Goal: Task Accomplishment & Management: Use online tool/utility

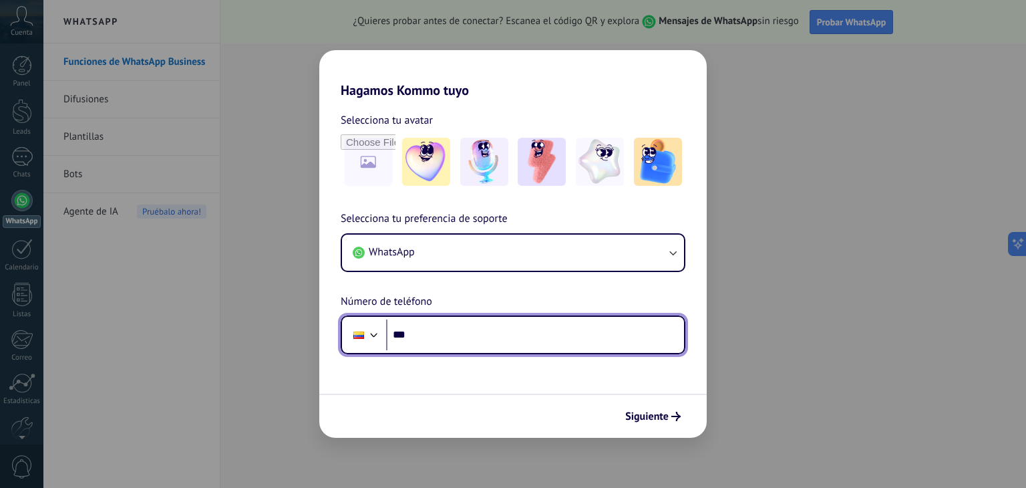
click at [430, 345] on input "***" at bounding box center [535, 334] width 298 height 31
type input "**********"
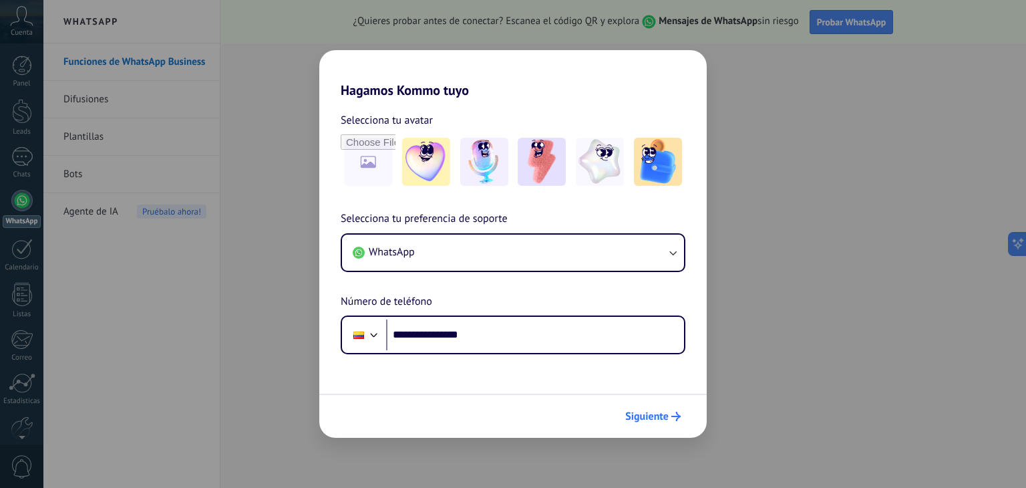
click at [670, 417] on span "Siguiente" at bounding box center [652, 415] width 55 height 9
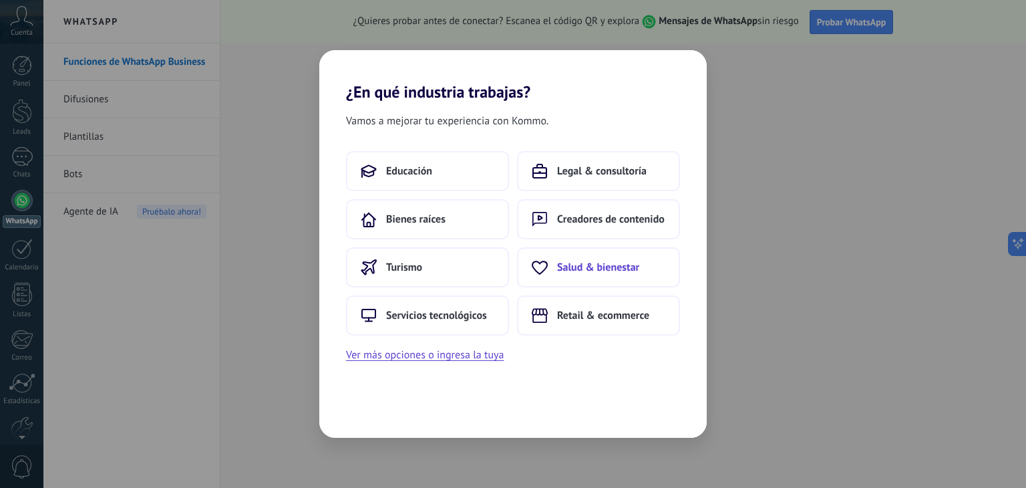
click at [593, 260] on span "Salud & bienestar" at bounding box center [598, 266] width 82 height 13
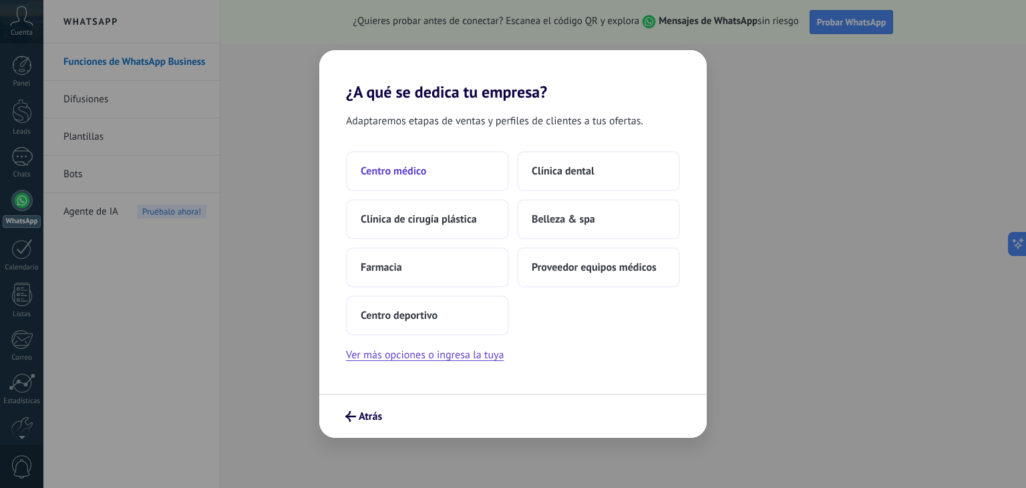
click at [423, 176] on span "Centro médico" at bounding box center [393, 170] width 65 height 13
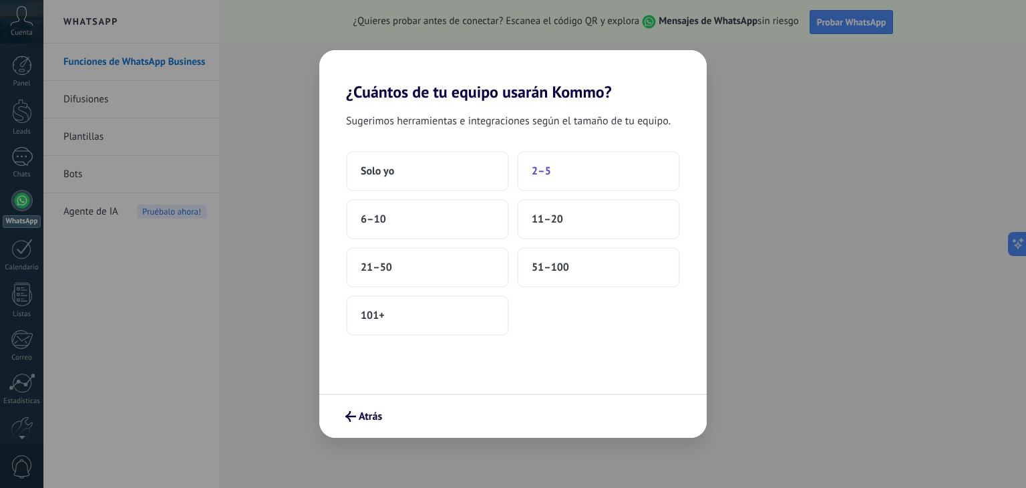
click at [585, 164] on button "2–5" at bounding box center [598, 171] width 163 height 40
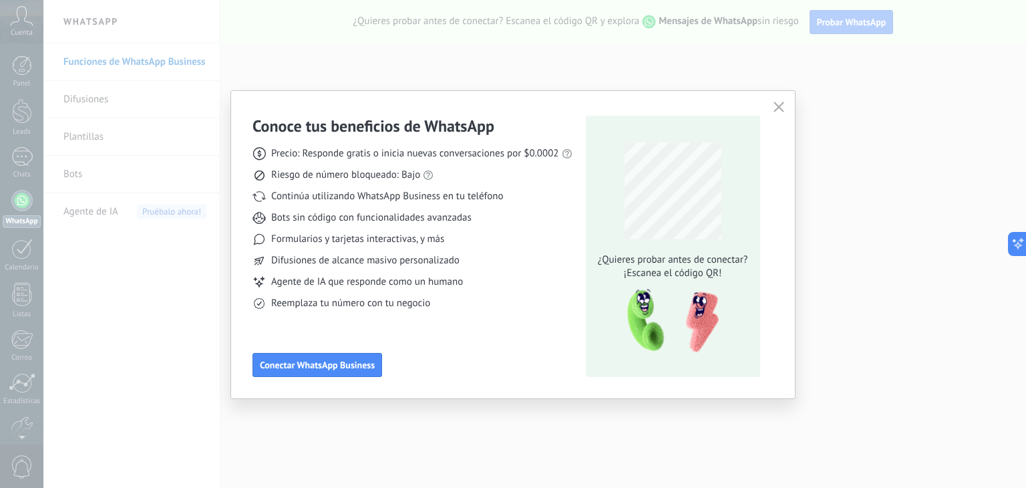
click at [775, 100] on button "button" at bounding box center [778, 107] width 17 height 19
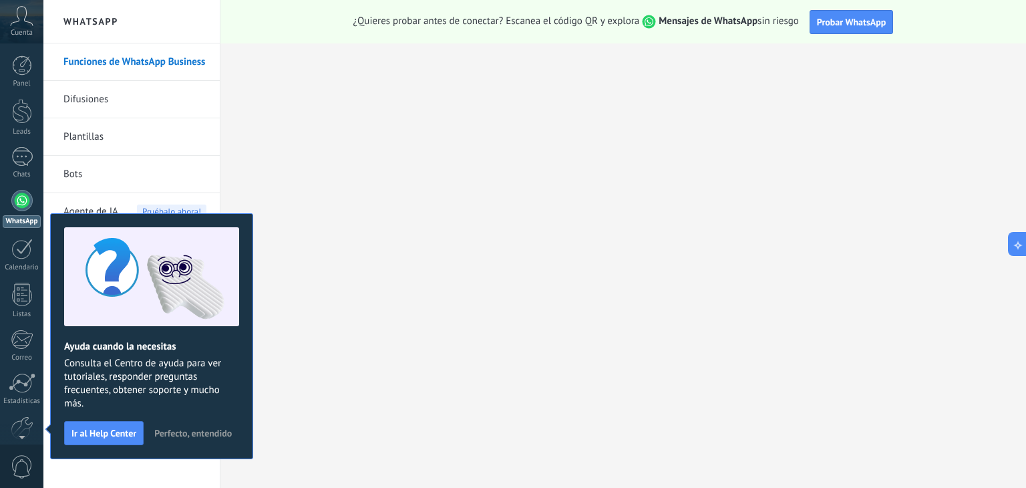
click at [180, 436] on span "Perfecto, entendido" at bounding box center [192, 432] width 77 height 9
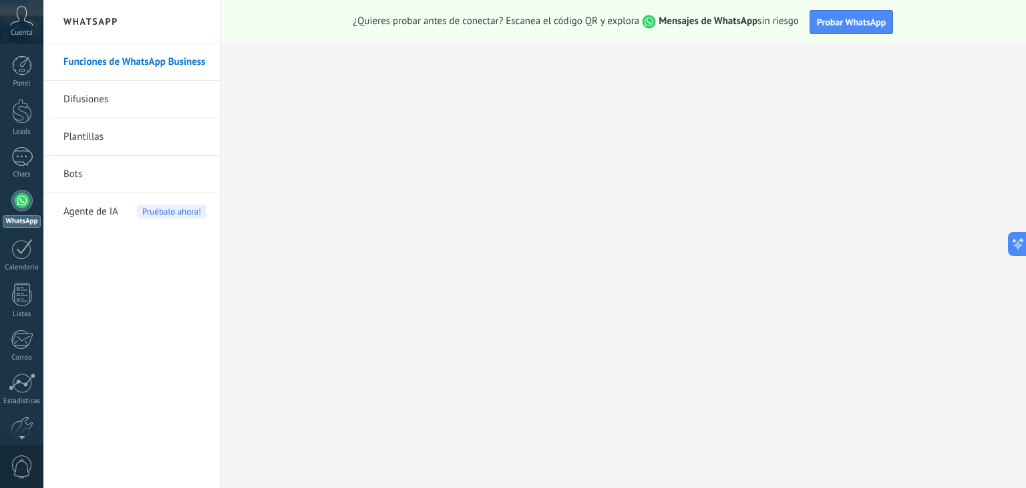
click at [21, 198] on div at bounding box center [21, 200] width 21 height 21
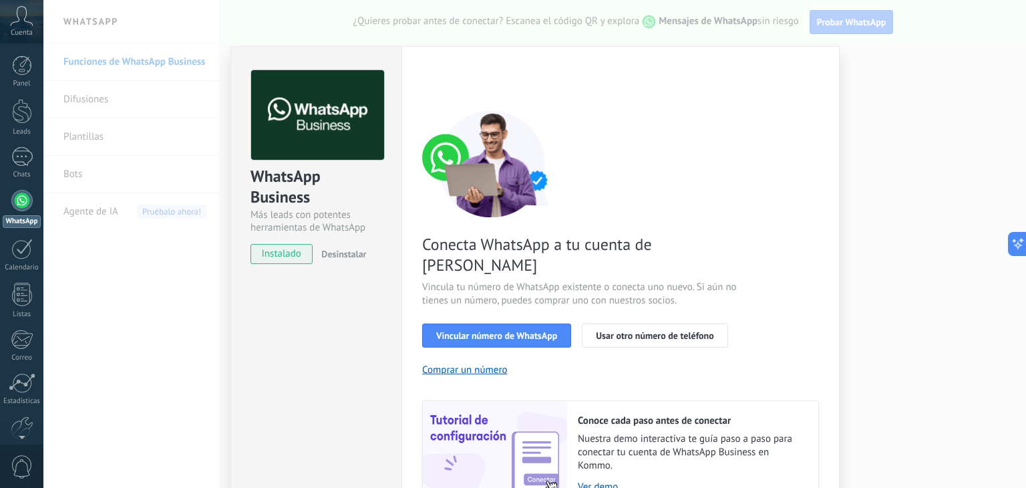
scroll to position [57, 0]
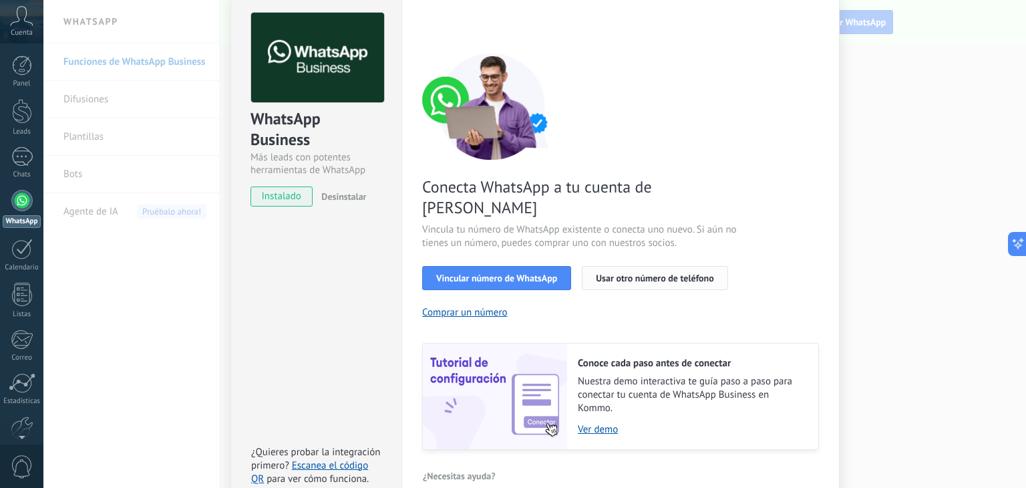
click at [618, 273] on span "Usar otro número de teléfono" at bounding box center [655, 277] width 118 height 9
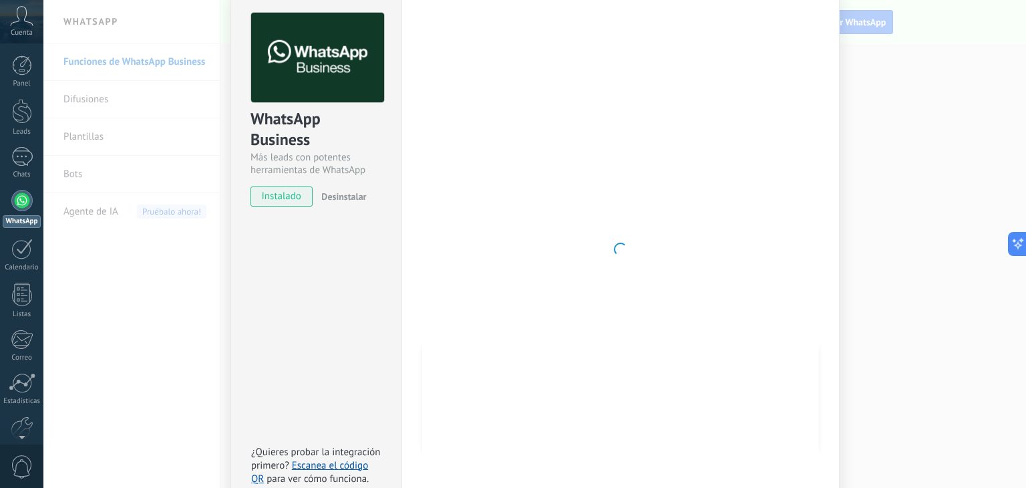
scroll to position [19, 0]
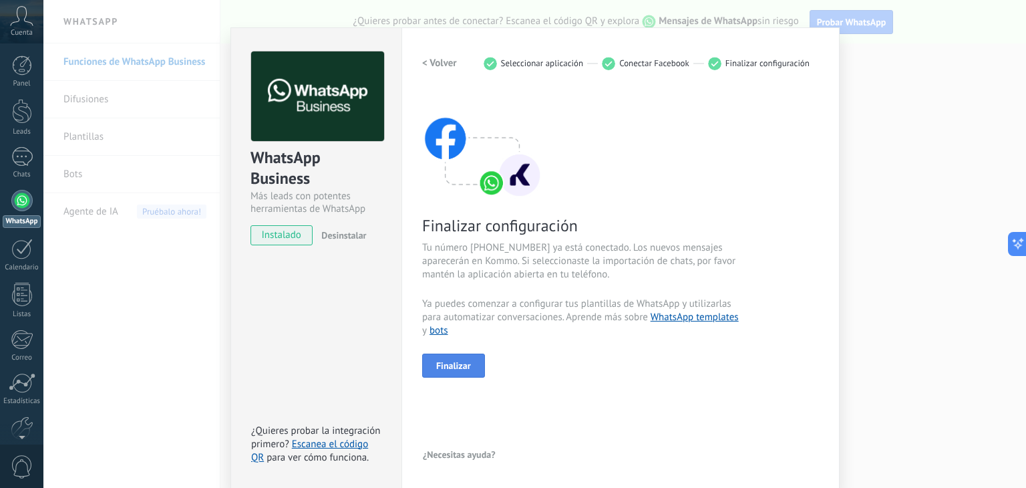
click at [462, 369] on span "Finalizar" at bounding box center [453, 365] width 35 height 9
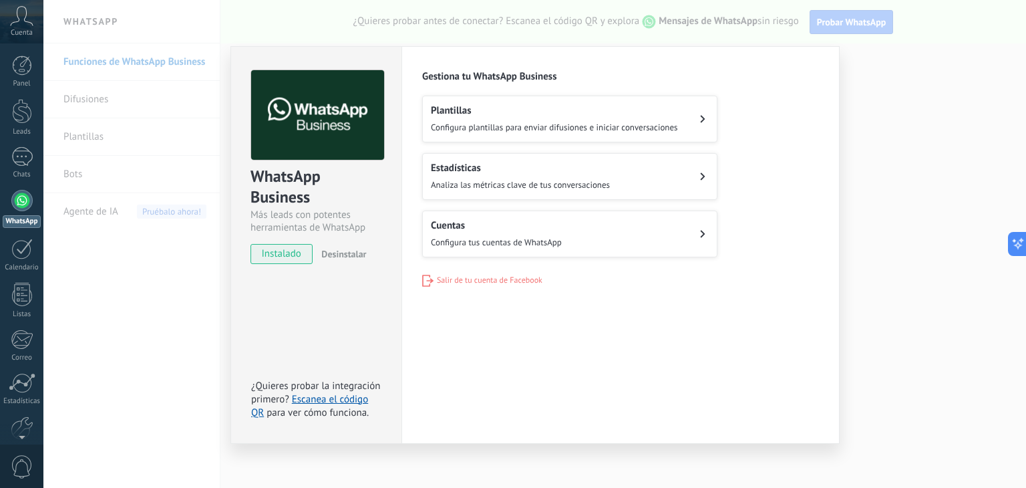
click at [922, 207] on div "WhatsApp Business Más leads con potentes herramientas de WhatsApp instalado Des…" at bounding box center [534, 244] width 982 height 488
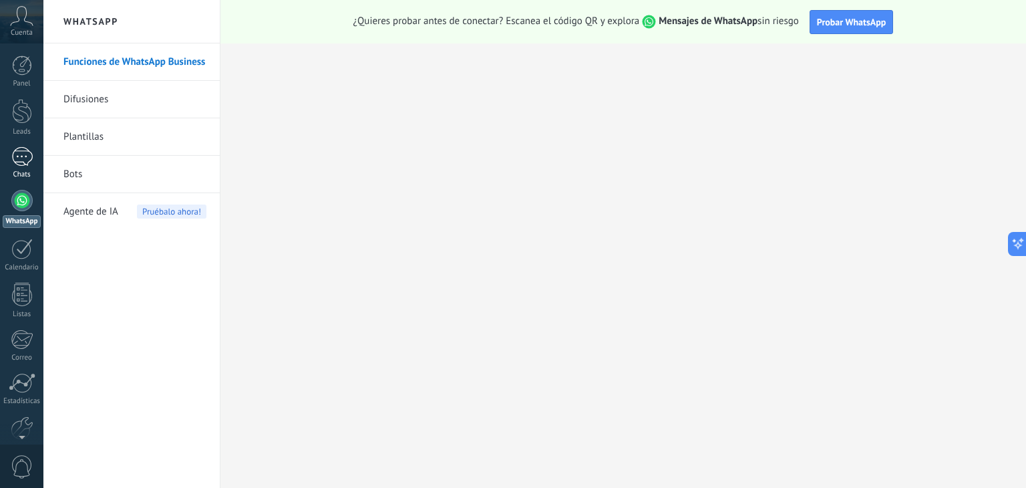
click at [18, 158] on div at bounding box center [21, 156] width 21 height 19
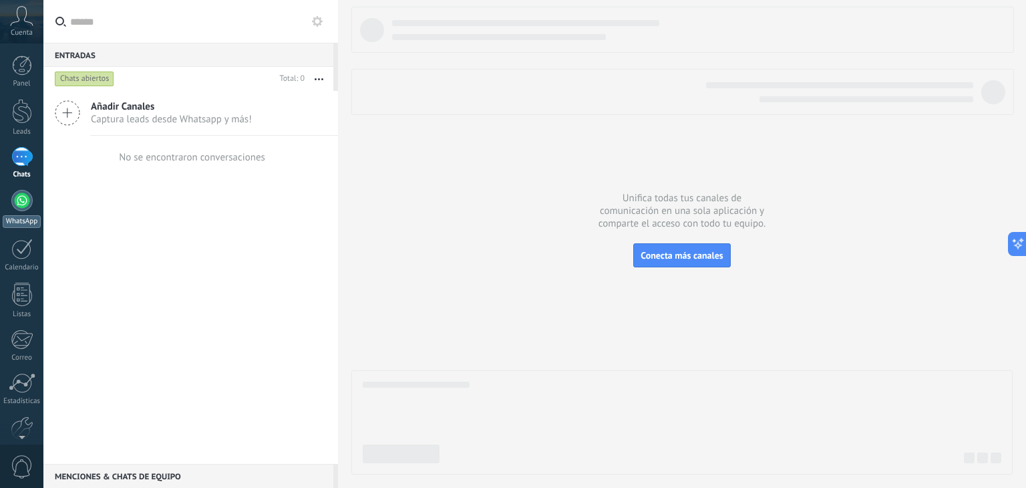
click at [18, 209] on div at bounding box center [21, 200] width 21 height 21
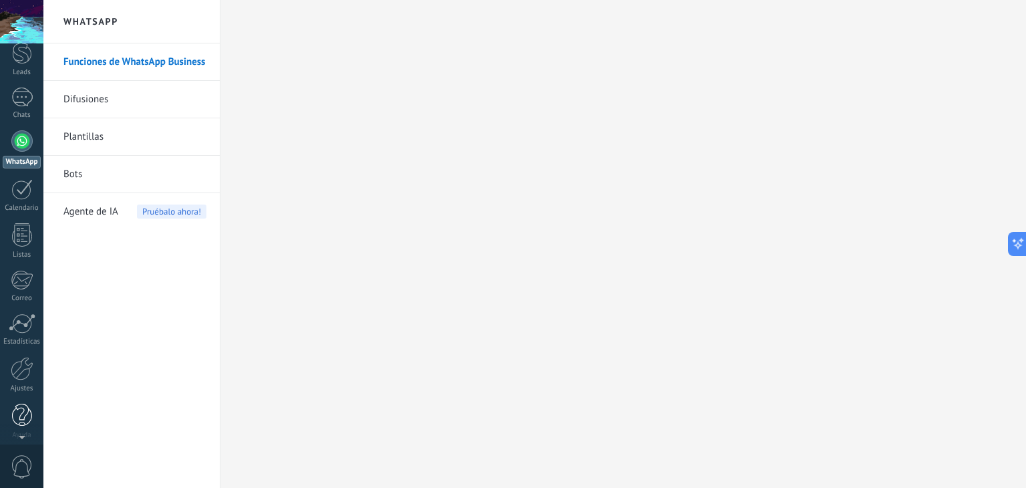
scroll to position [67, 0]
click at [25, 360] on div at bounding box center [22, 360] width 23 height 23
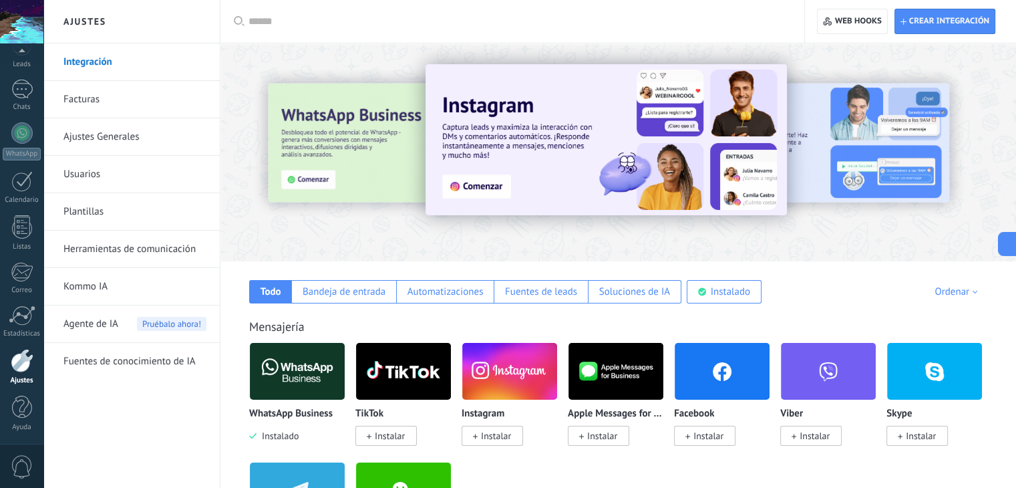
click at [112, 166] on link "Usuarios" at bounding box center [134, 174] width 143 height 37
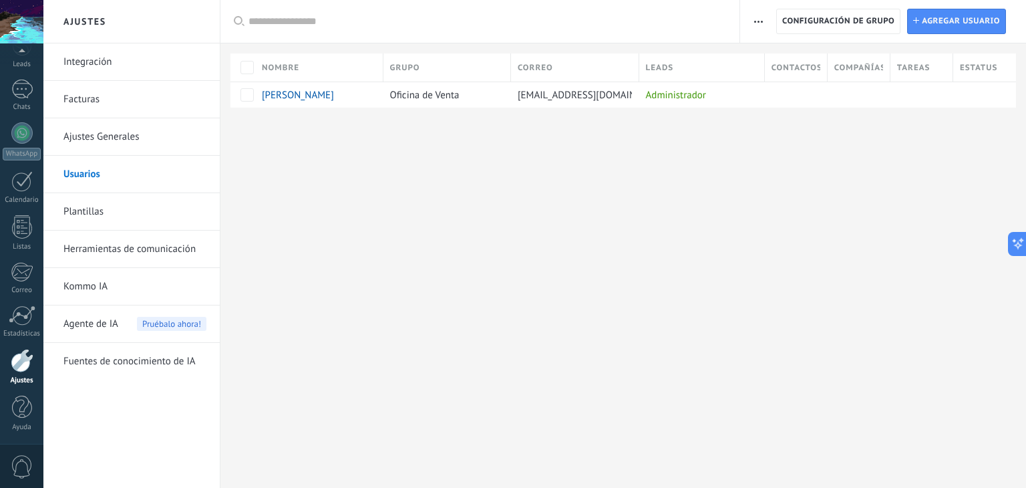
click at [107, 69] on link "Integración" at bounding box center [134, 61] width 143 height 37
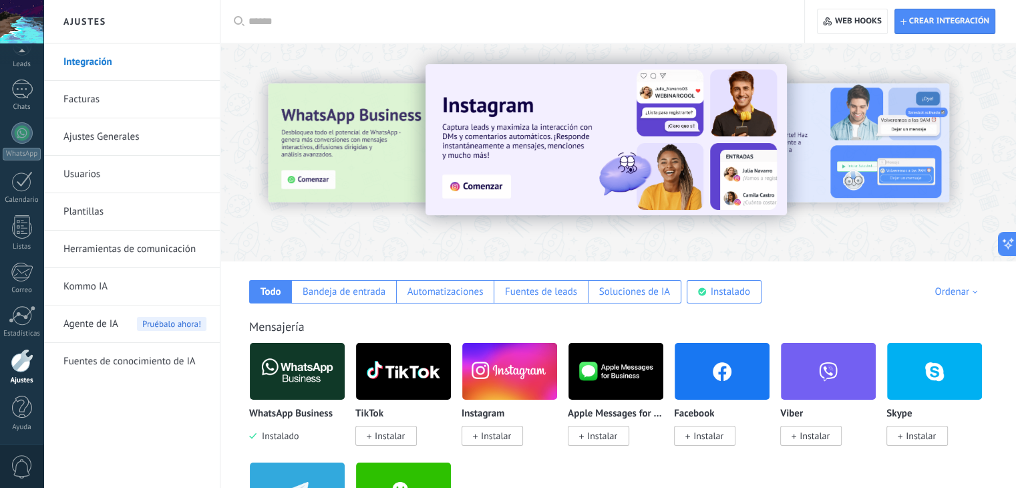
click at [286, 383] on img at bounding box center [297, 371] width 95 height 65
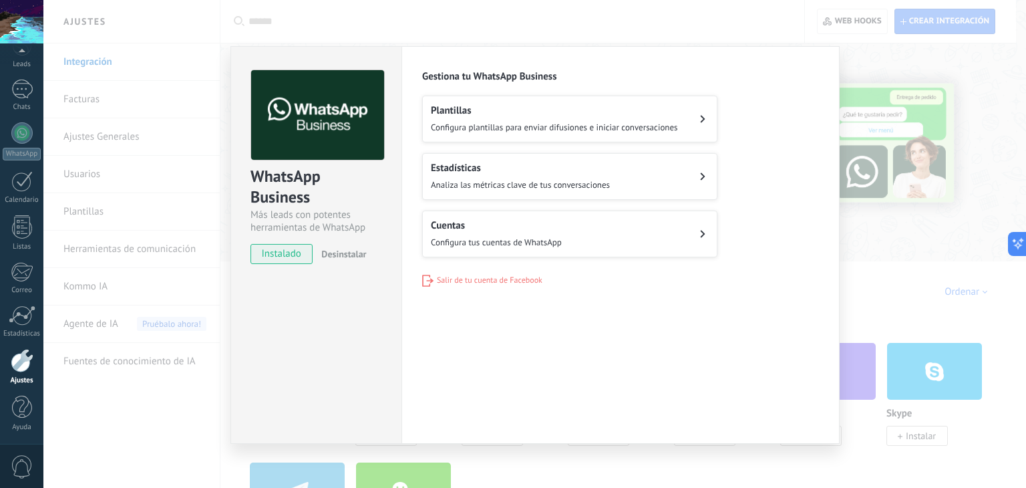
click at [561, 240] on span "Configura tus cuentas de WhatsApp" at bounding box center [496, 241] width 131 height 11
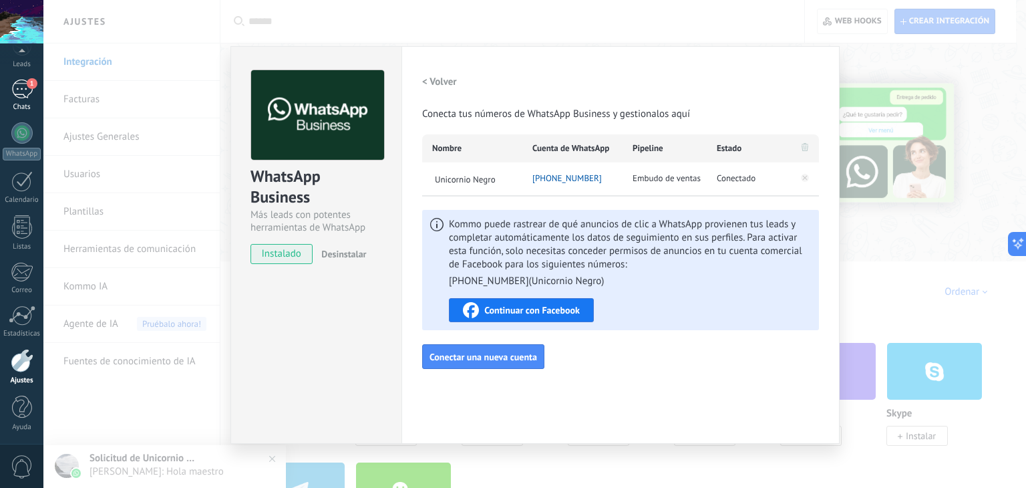
click at [21, 91] on div "1" at bounding box center [21, 88] width 21 height 19
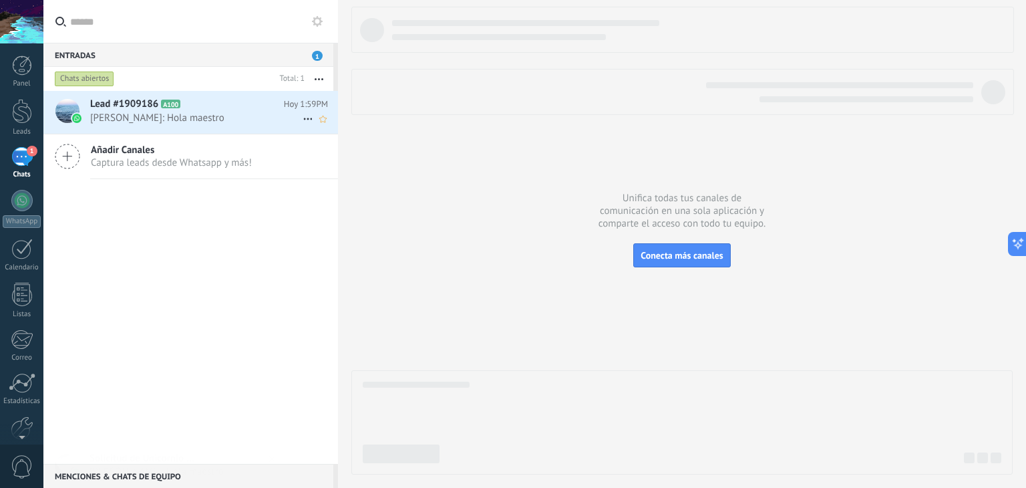
click at [232, 120] on span "Julian Cortes: Hola maestro" at bounding box center [196, 118] width 212 height 13
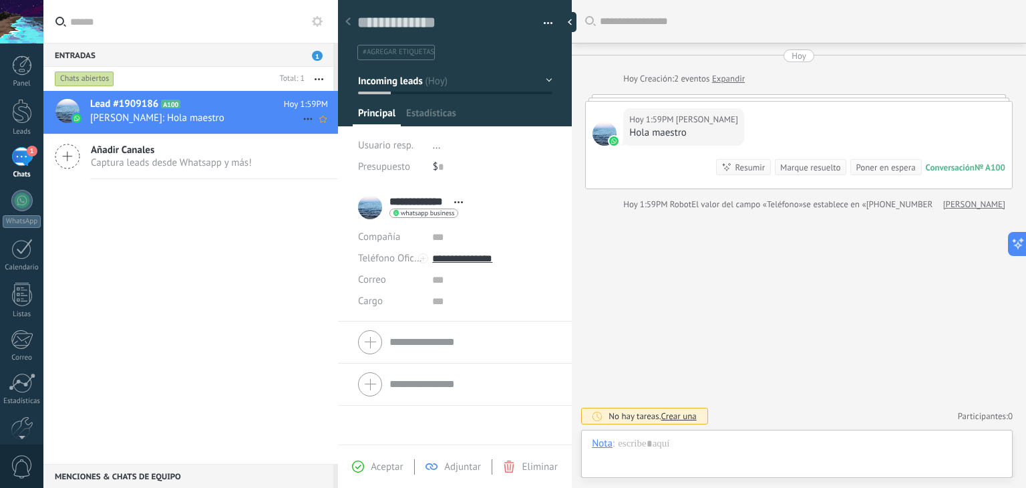
scroll to position [19, 0]
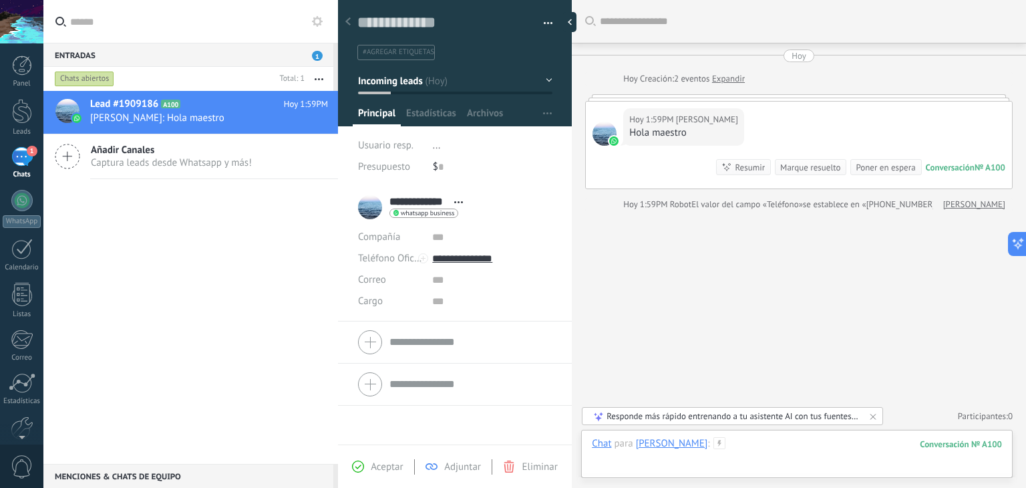
click at [753, 441] on div at bounding box center [797, 457] width 410 height 40
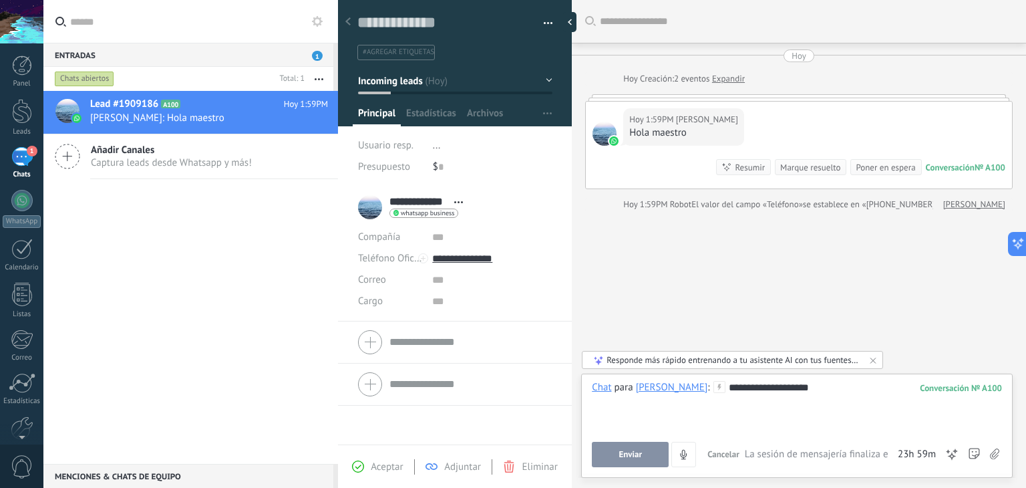
click at [630, 452] on span "Enviar" at bounding box center [629, 453] width 23 height 9
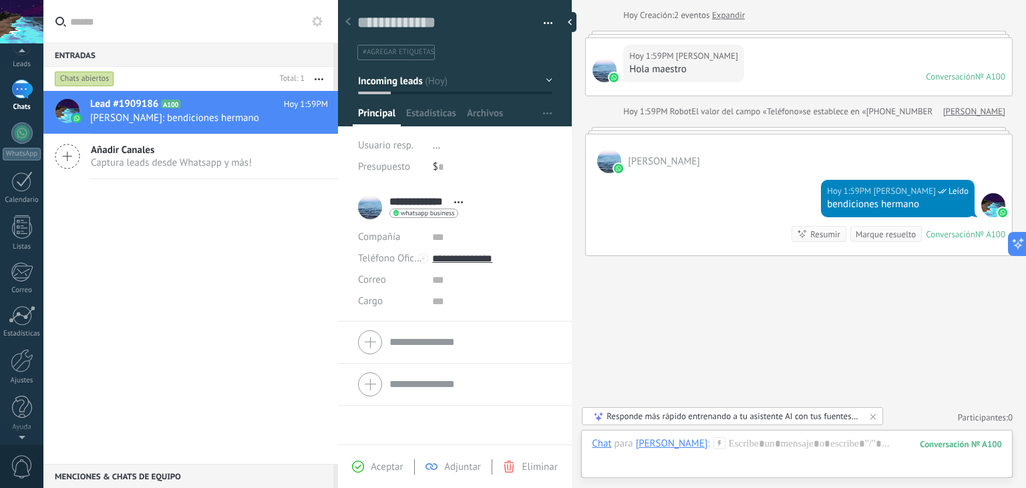
scroll to position [0, 0]
click at [20, 409] on div "Panel Leads 1 Chats WhatsApp Clientes" at bounding box center [21, 283] width 43 height 457
click at [26, 379] on div at bounding box center [22, 380] width 23 height 23
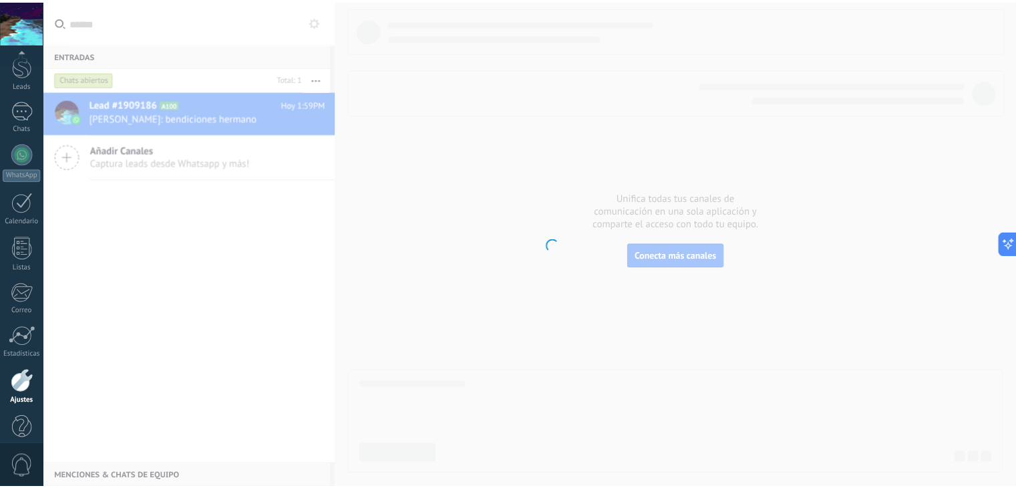
scroll to position [67, 0]
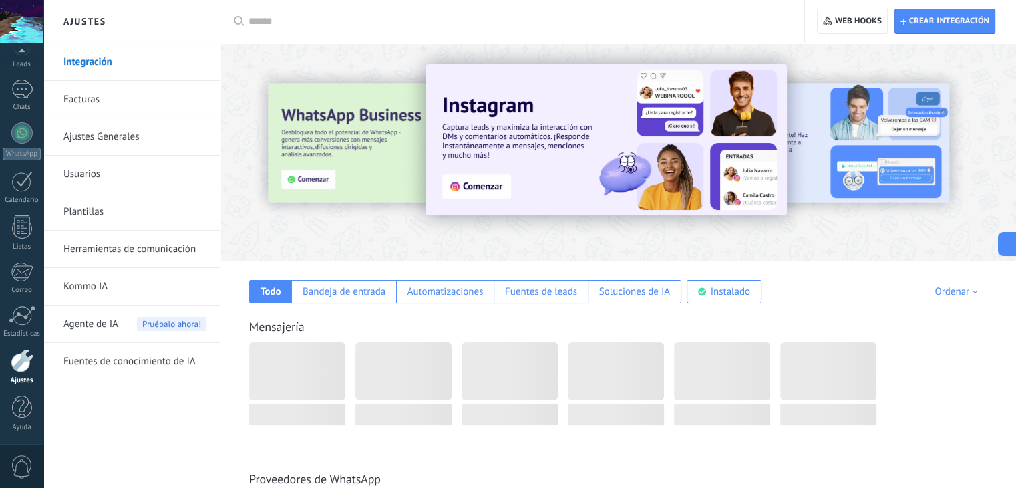
click at [142, 104] on link "Facturas" at bounding box center [134, 99] width 143 height 37
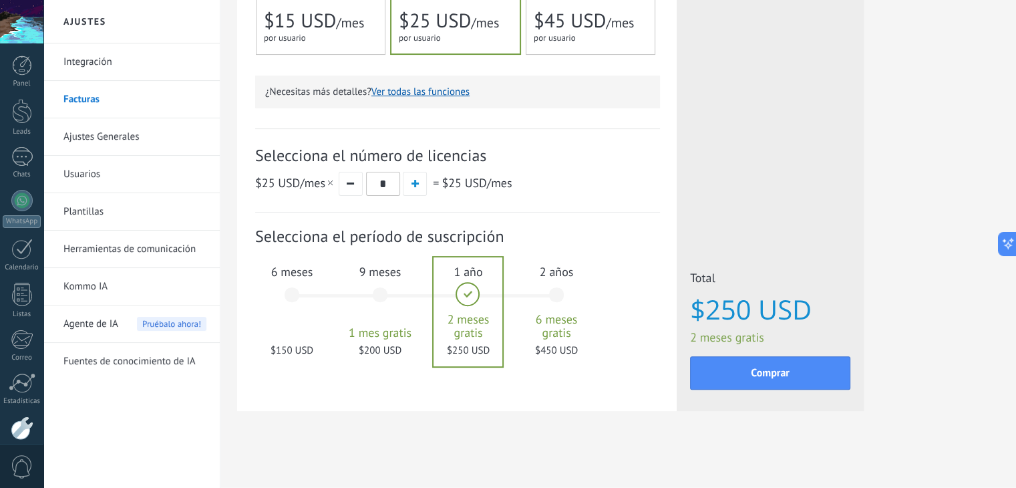
scroll to position [369, 0]
click at [296, 280] on div "6 meses $150 USD" at bounding box center [292, 301] width 72 height 94
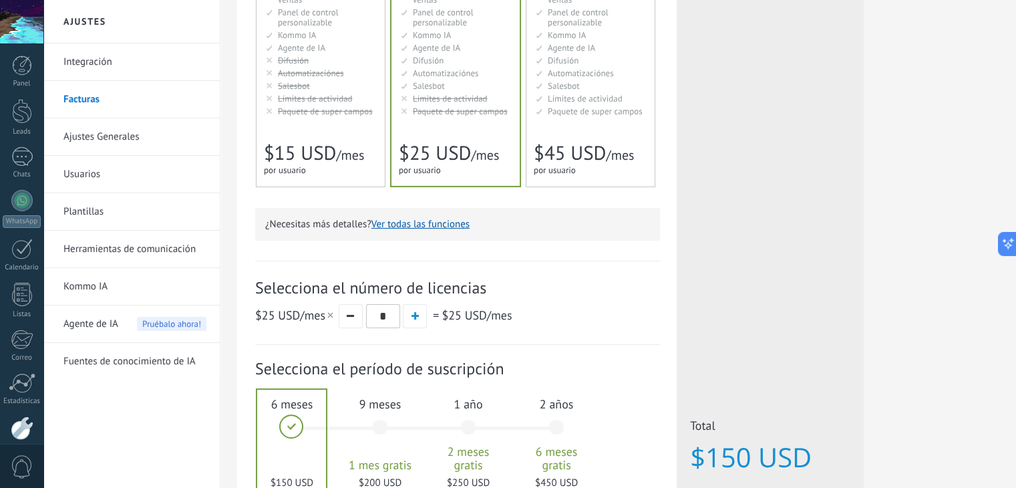
click at [339, 146] on span "/mes" at bounding box center [350, 154] width 28 height 17
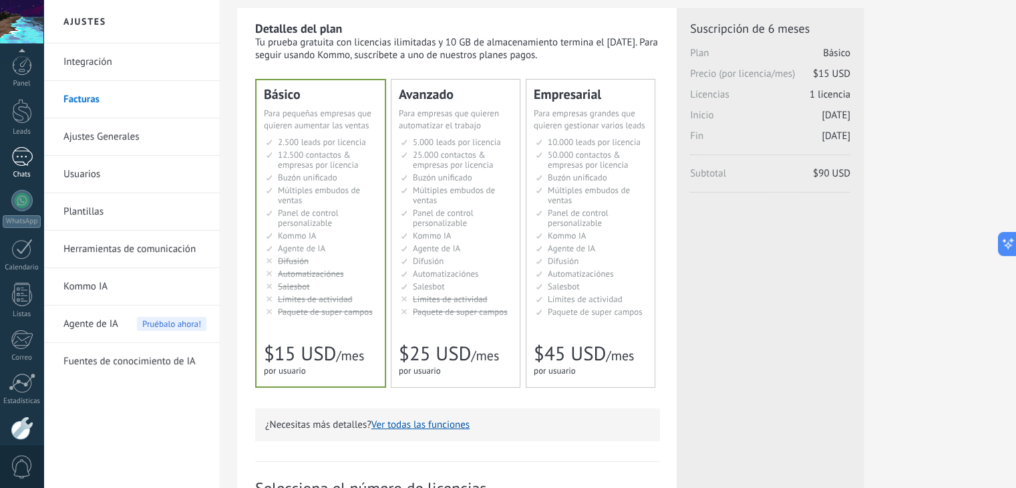
scroll to position [67, 0]
drag, startPoint x: 22, startPoint y: 95, endPoint x: 29, endPoint y: 97, distance: 7.5
click at [22, 95] on div at bounding box center [21, 88] width 21 height 19
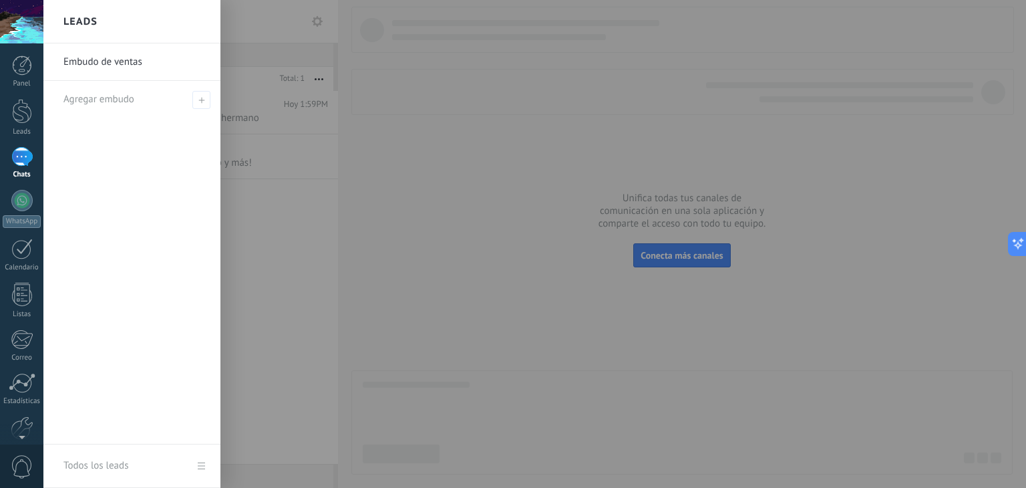
click at [464, 154] on div at bounding box center [556, 244] width 1026 height 488
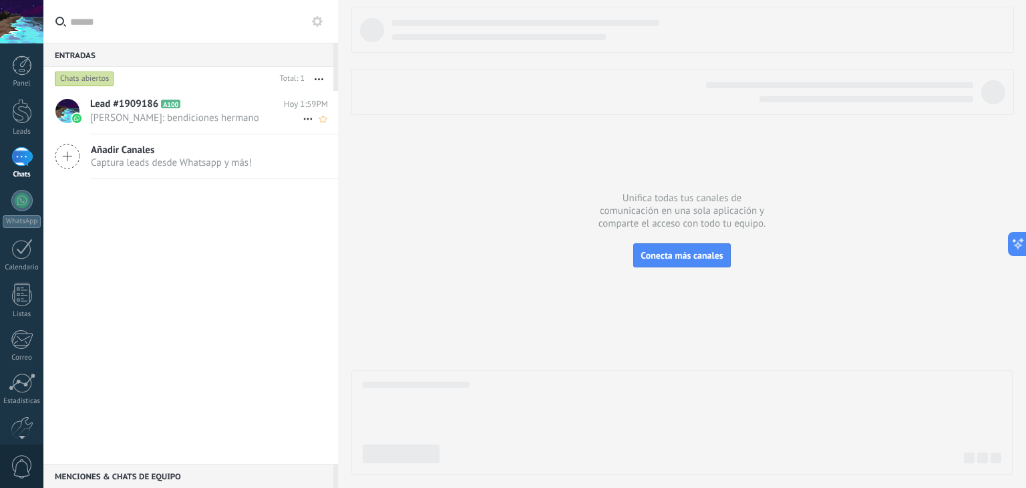
click at [207, 118] on span "Julian Cortes: bendiciones hermano" at bounding box center [196, 118] width 212 height 13
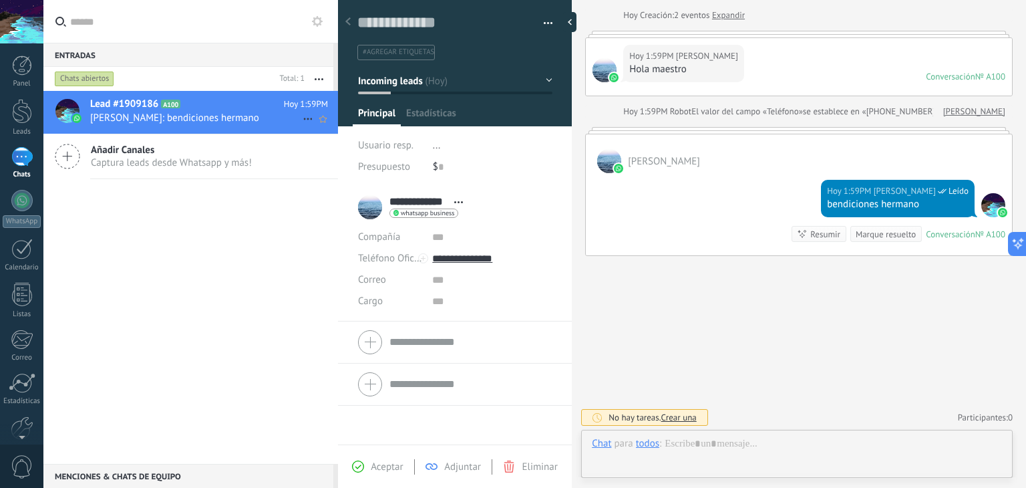
scroll to position [19, 0]
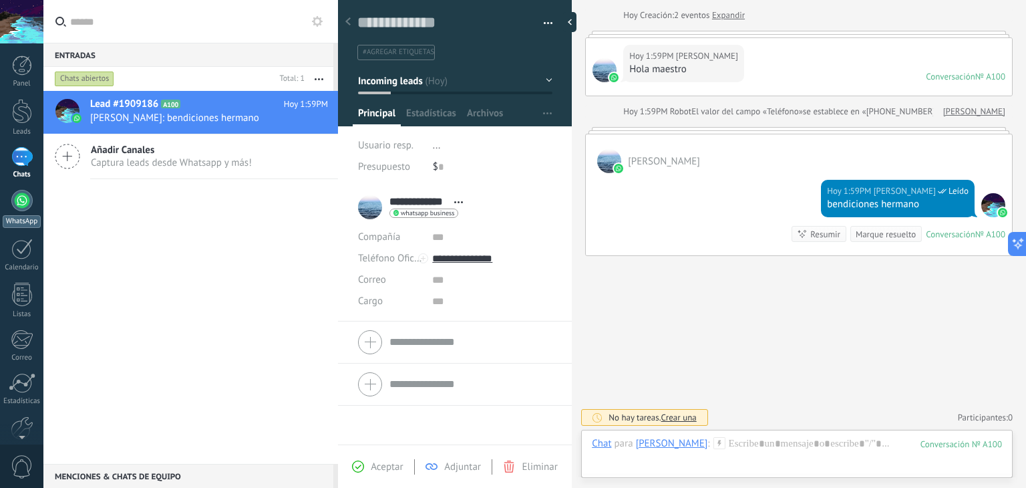
click at [25, 206] on div at bounding box center [21, 200] width 21 height 21
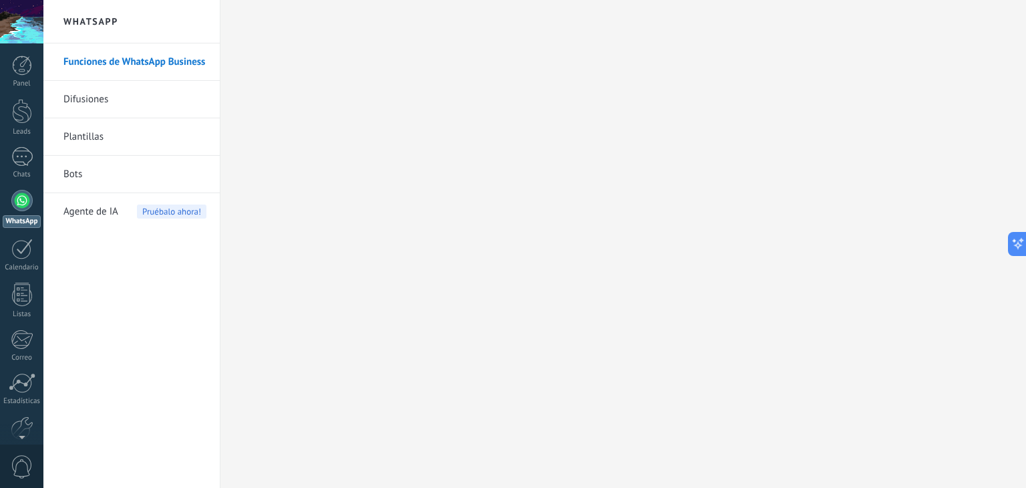
click at [165, 69] on link "Funciones de WhatsApp Business" at bounding box center [134, 61] width 143 height 37
click at [27, 417] on div at bounding box center [22, 427] width 23 height 23
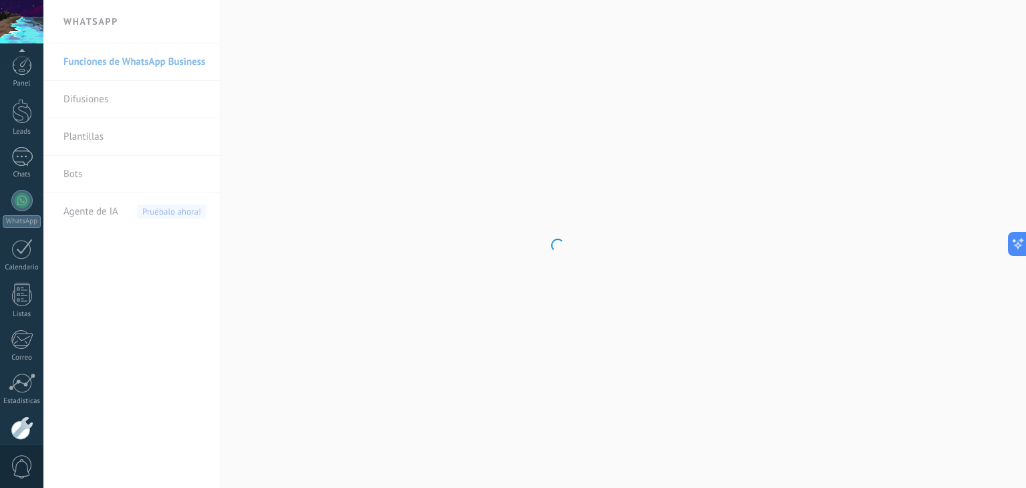
scroll to position [67, 0]
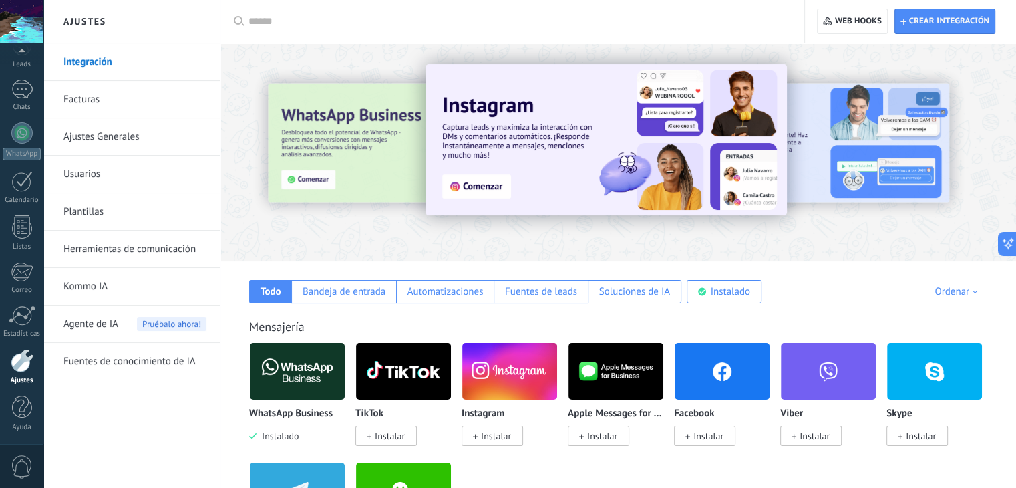
click at [288, 364] on img at bounding box center [297, 371] width 95 height 65
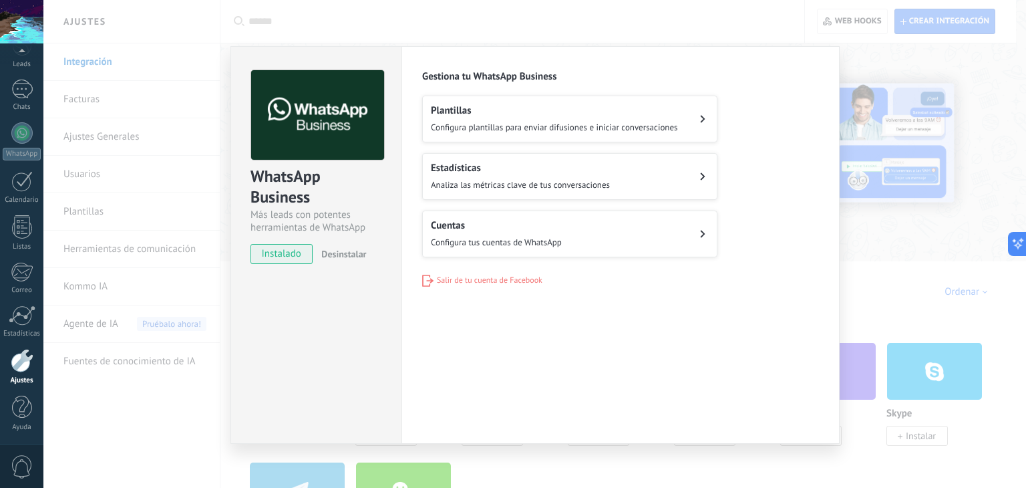
click at [559, 236] on span "Configura tus cuentas de WhatsApp" at bounding box center [496, 241] width 131 height 11
